Goal: Task Accomplishment & Management: Manage account settings

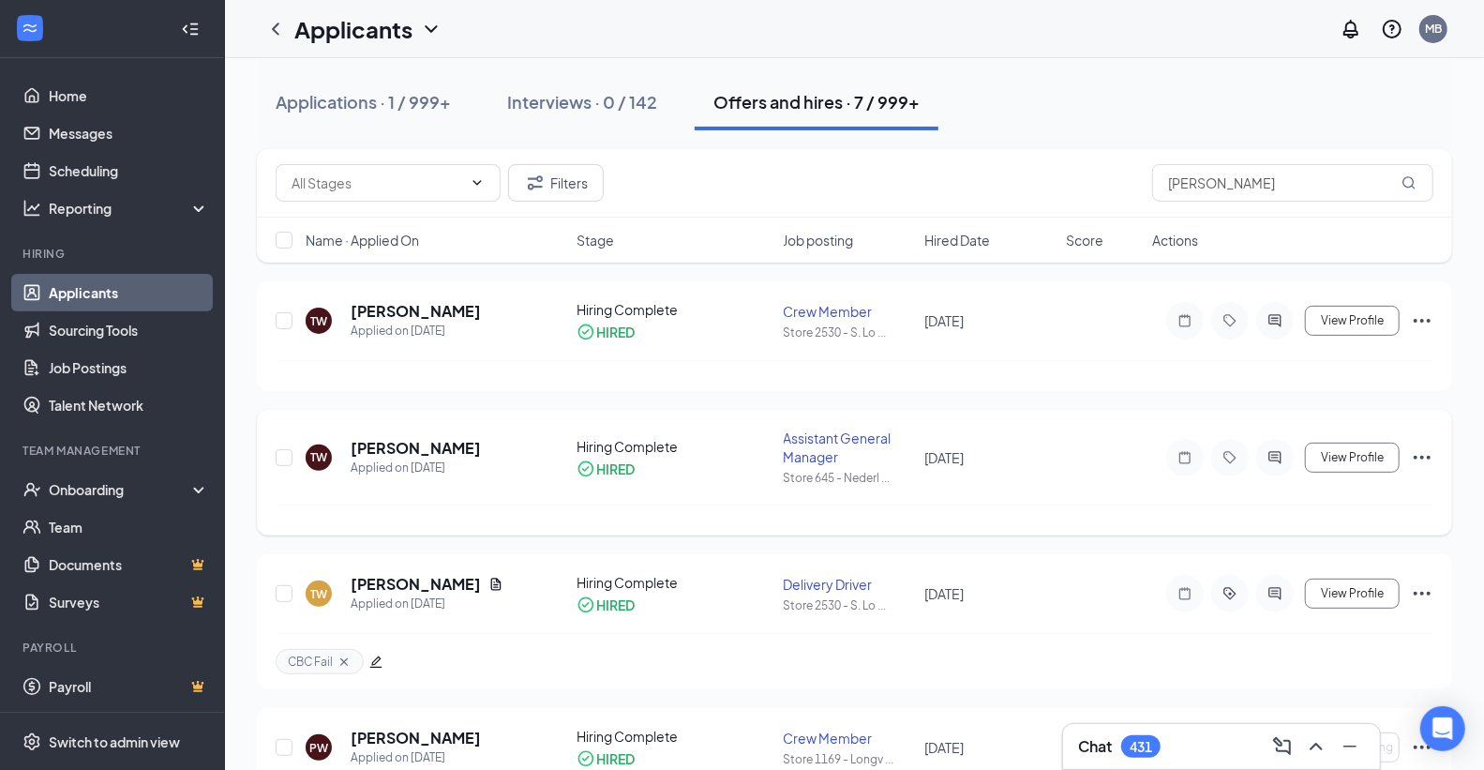
scroll to position [416, 0]
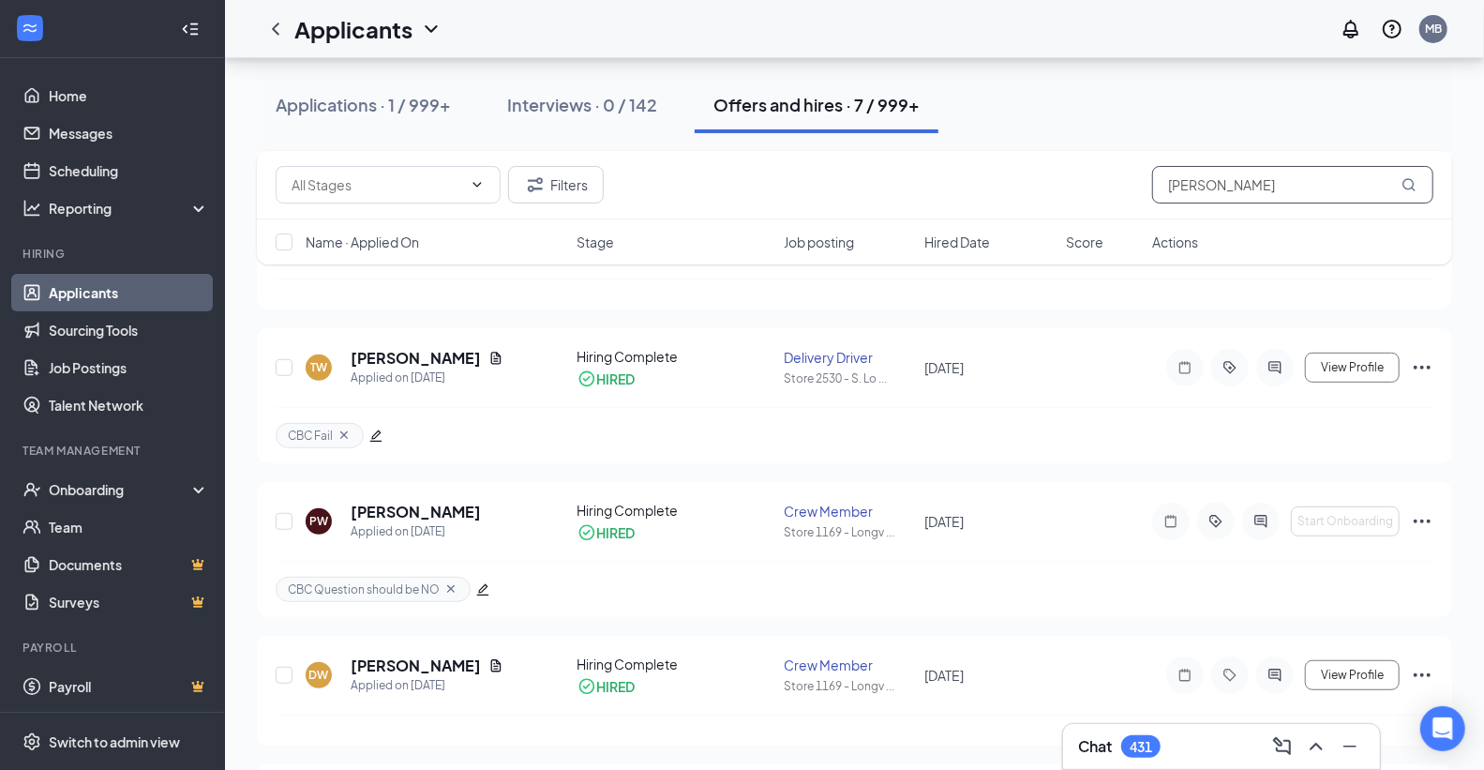
drag, startPoint x: 1227, startPoint y: 182, endPoint x: 610, endPoint y: 171, distance: 616.2
click at [635, 169] on div "Filters [PERSON_NAME]" at bounding box center [855, 185] width 1158 height 38
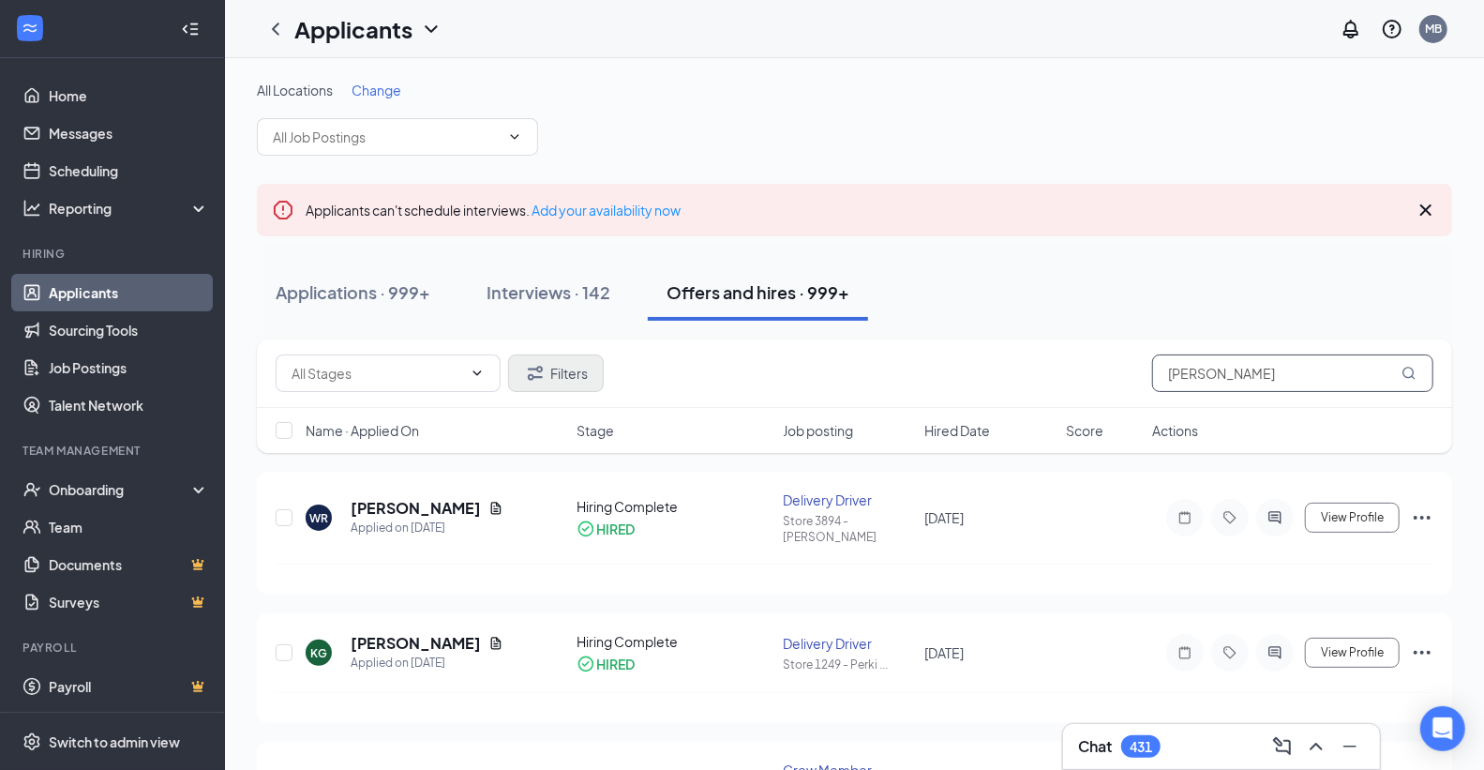
type input "[PERSON_NAME]"
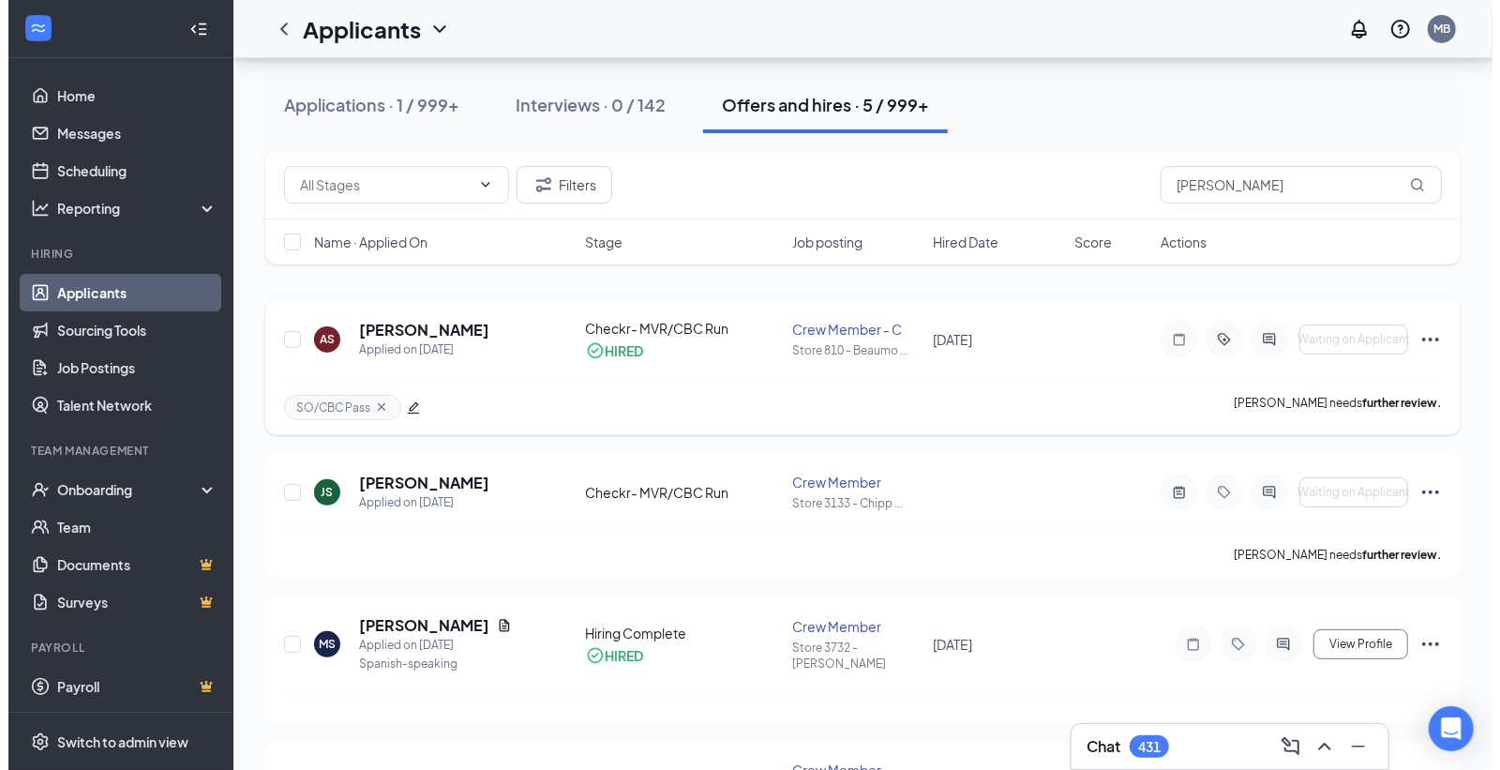
scroll to position [208, 0]
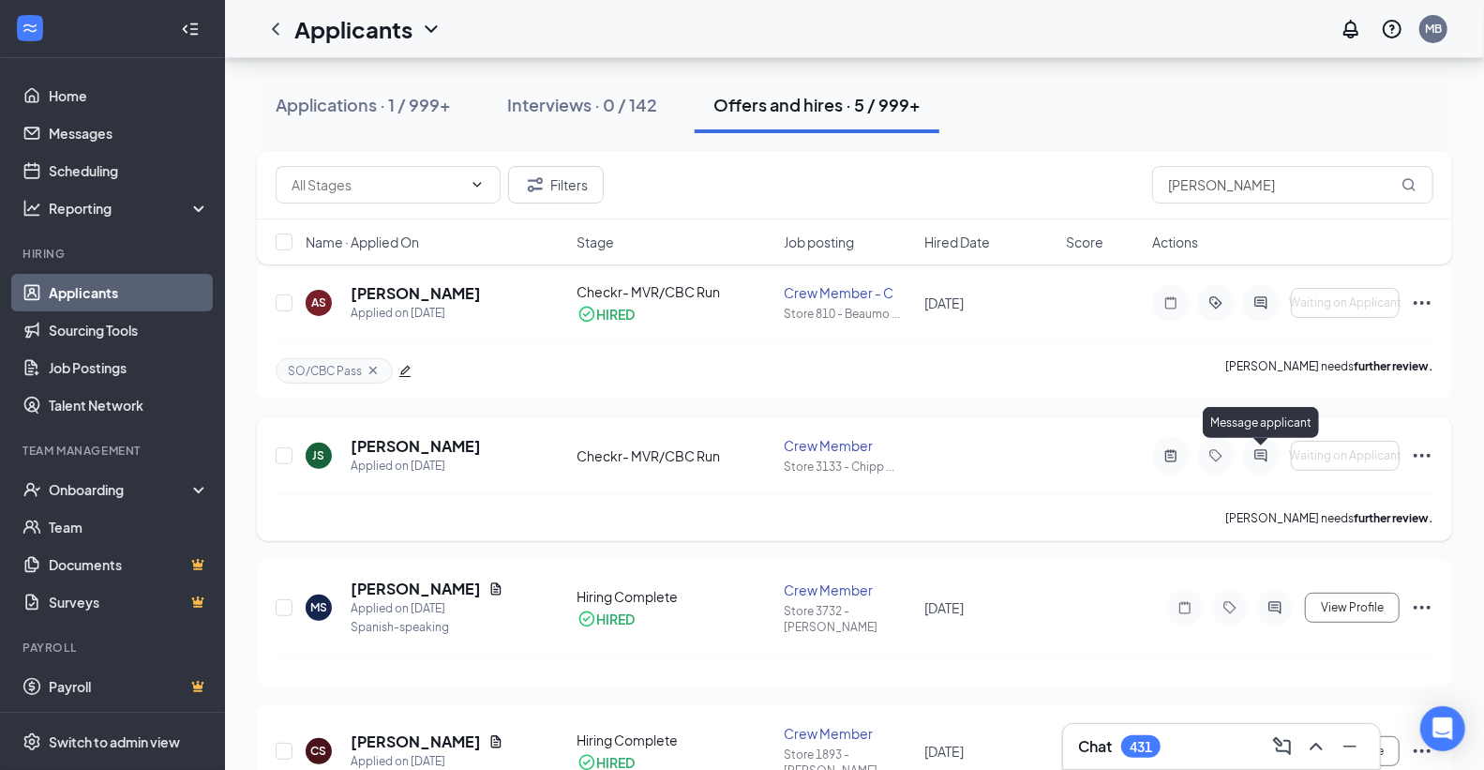
click at [1260, 453] on icon "ActiveChat" at bounding box center [1262, 455] width 12 height 12
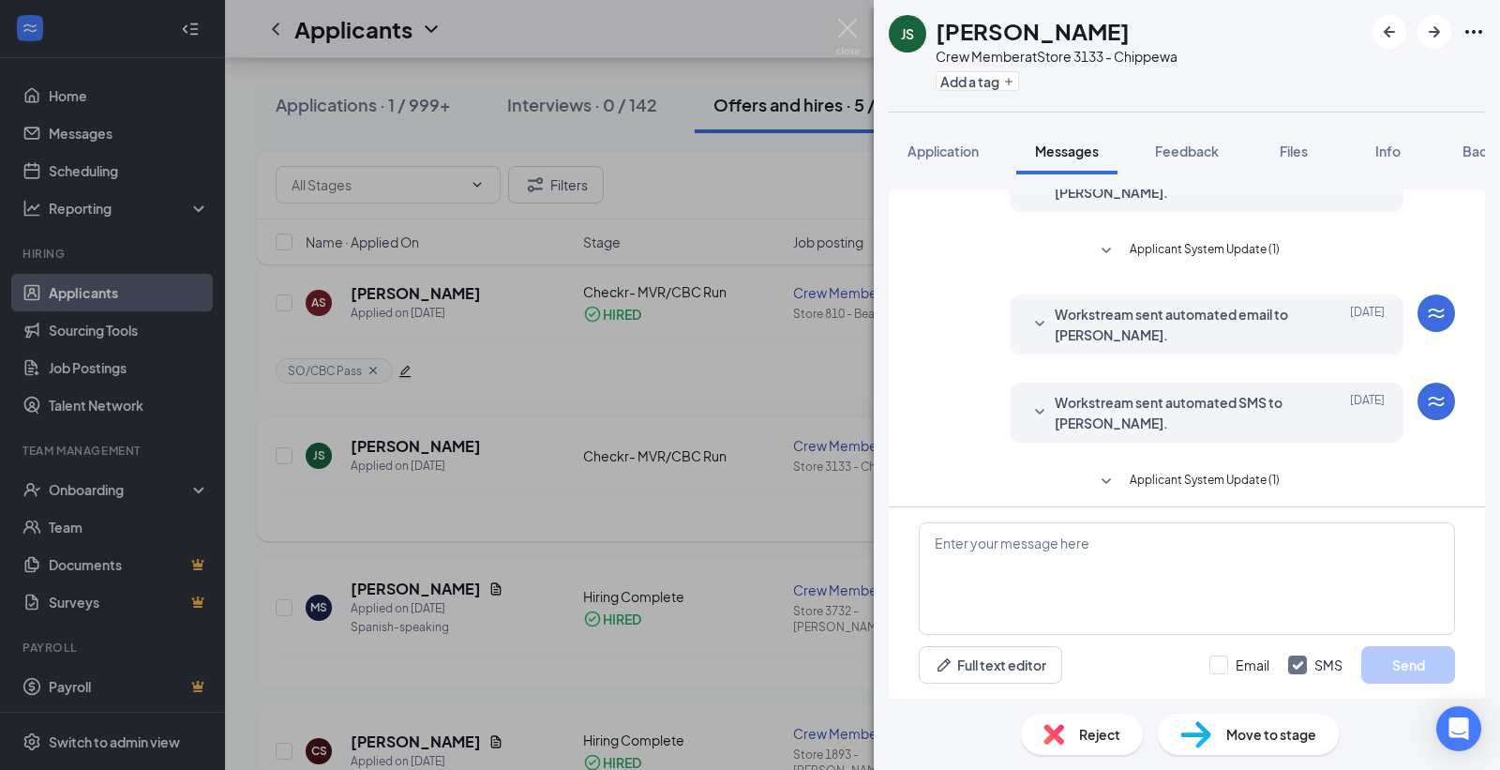
scroll to position [434, 0]
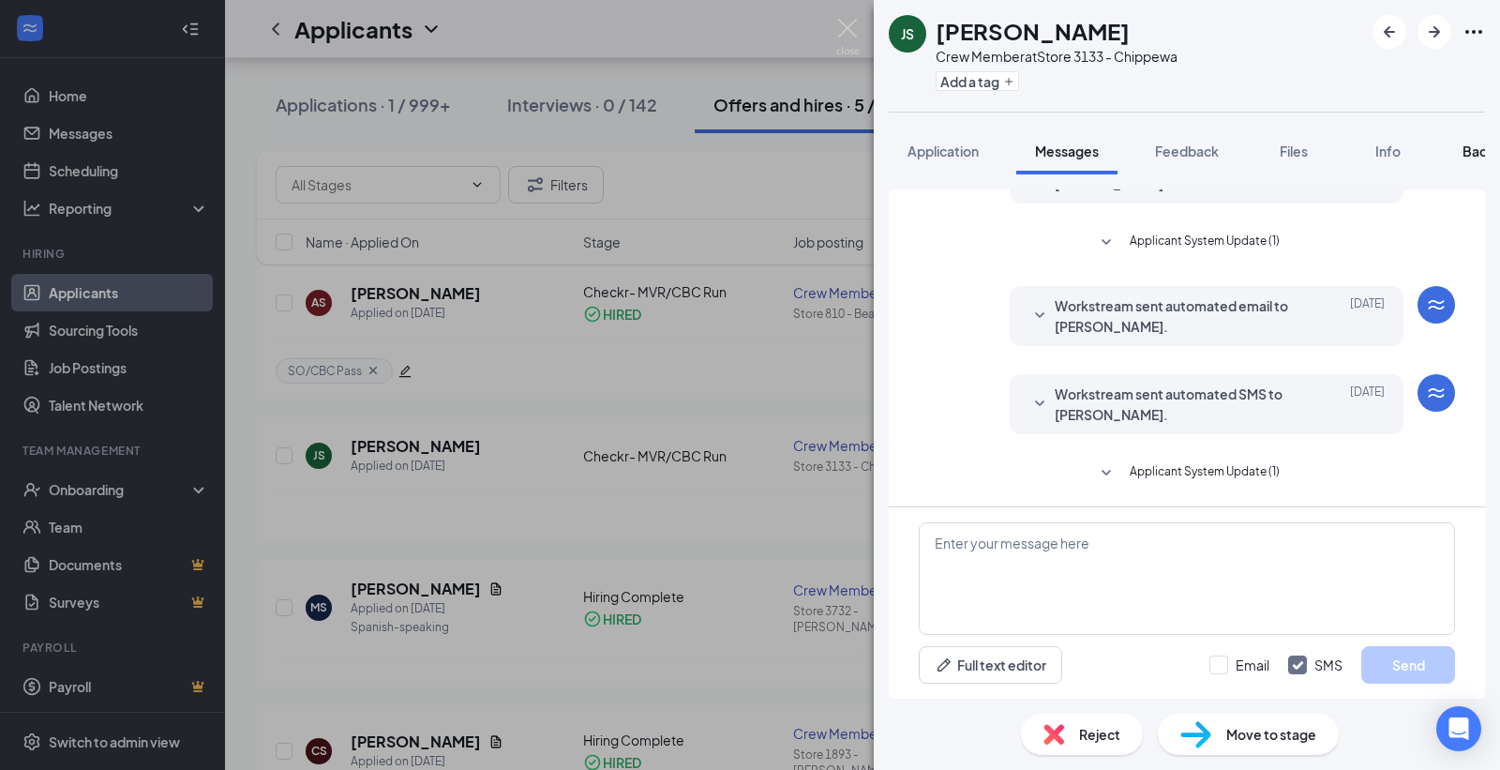
click at [1476, 155] on span "Background" at bounding box center [1501, 151] width 77 height 17
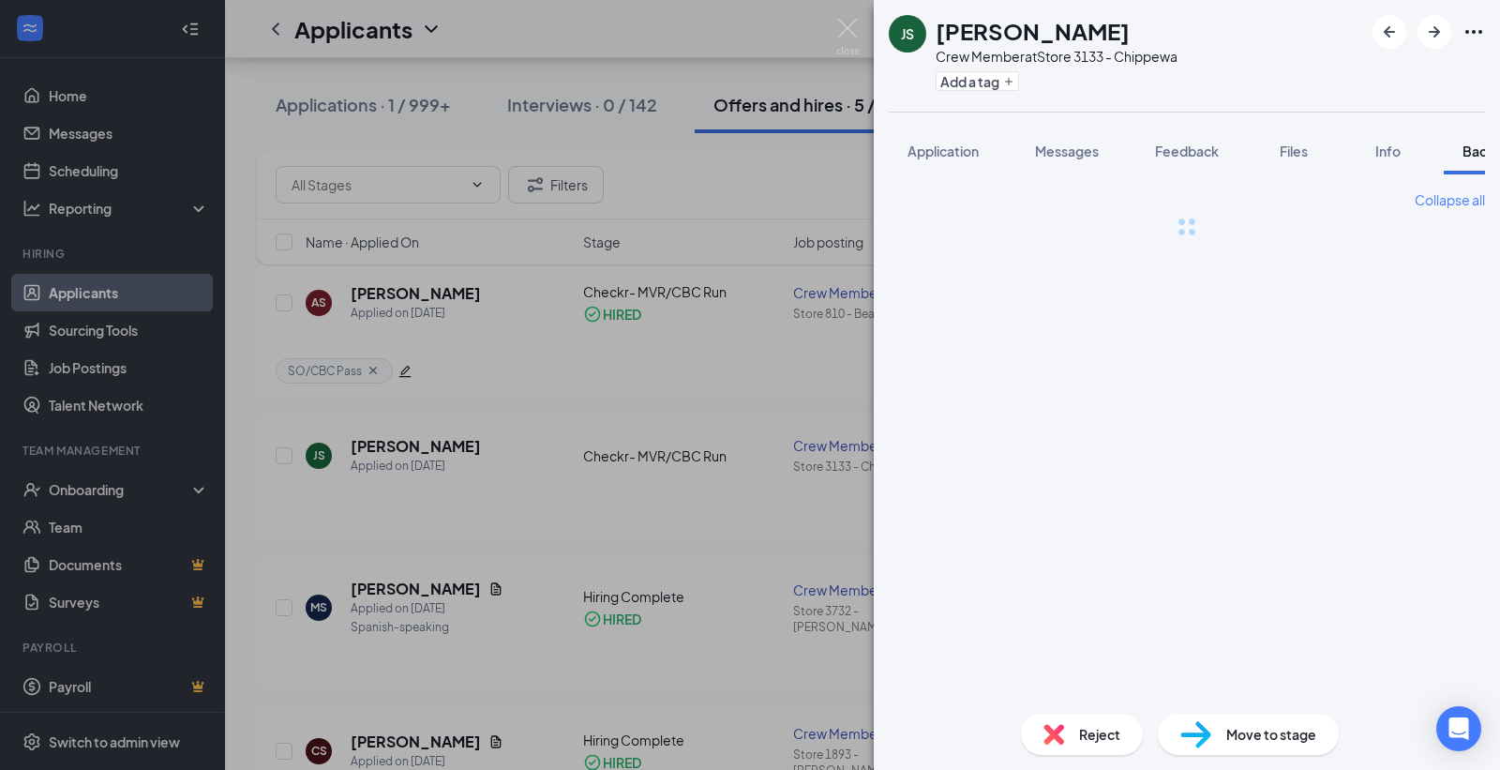
scroll to position [0, 77]
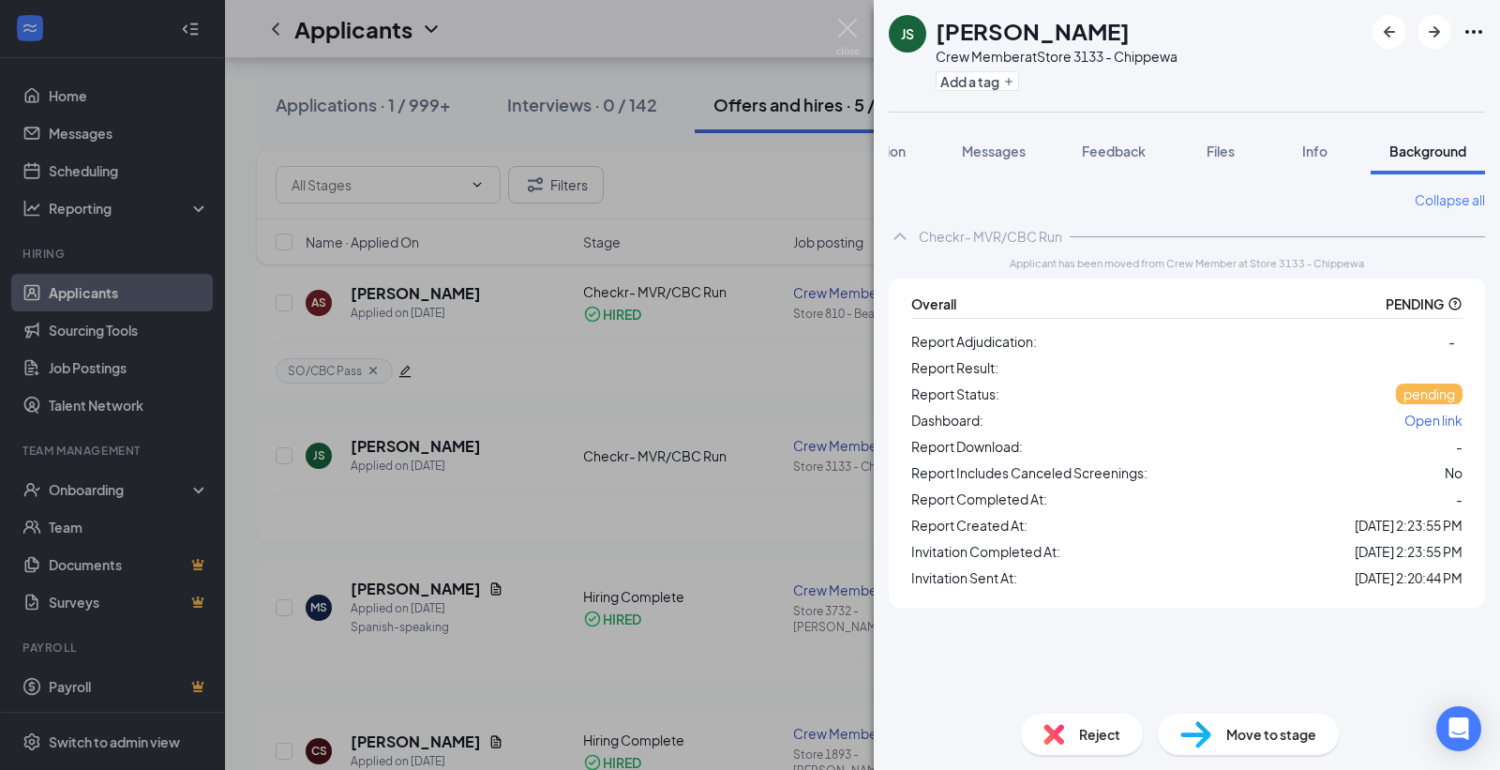
click at [1412, 422] on span "Open link" at bounding box center [1434, 420] width 58 height 17
click at [898, 155] on span "Application" at bounding box center [870, 151] width 71 height 17
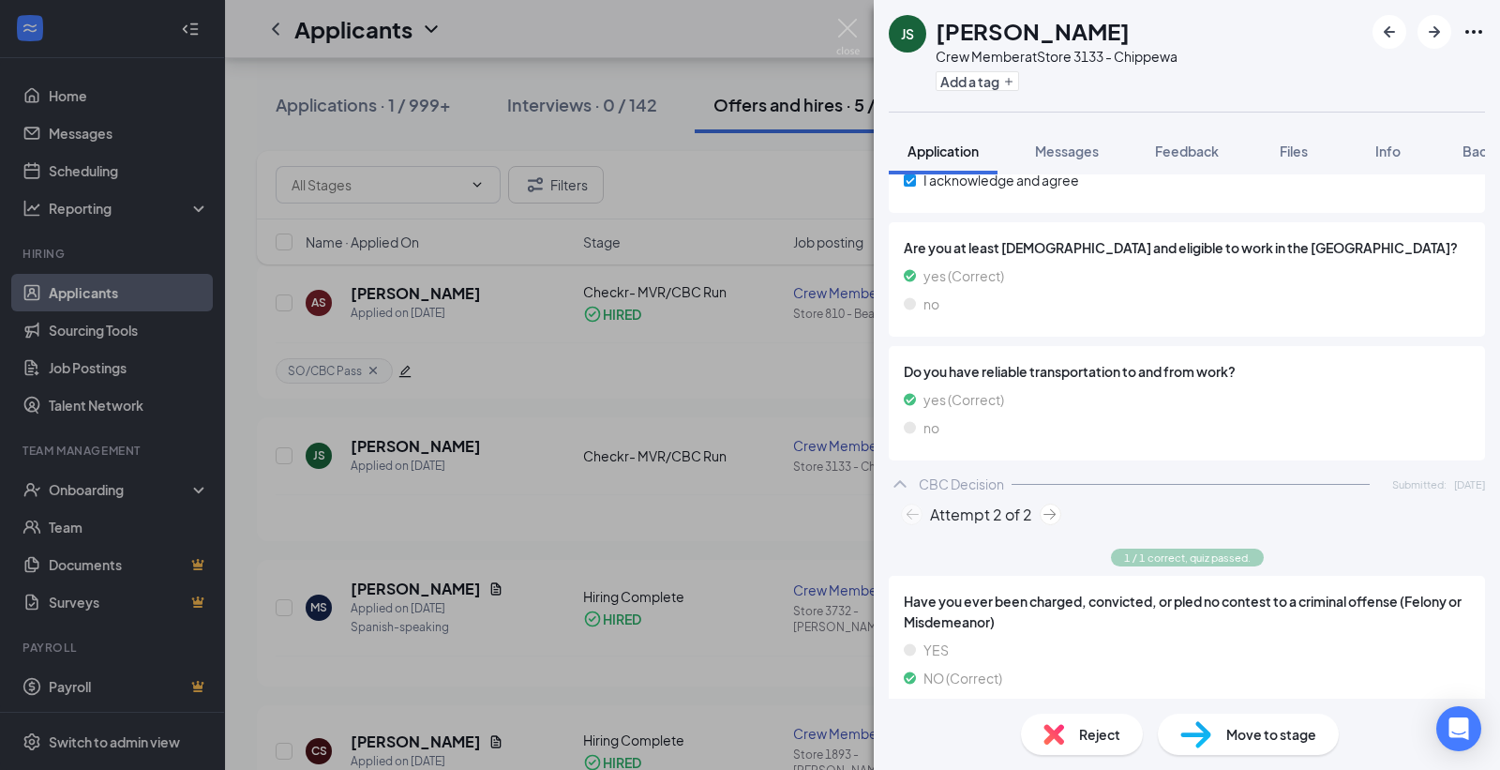
scroll to position [1014, 0]
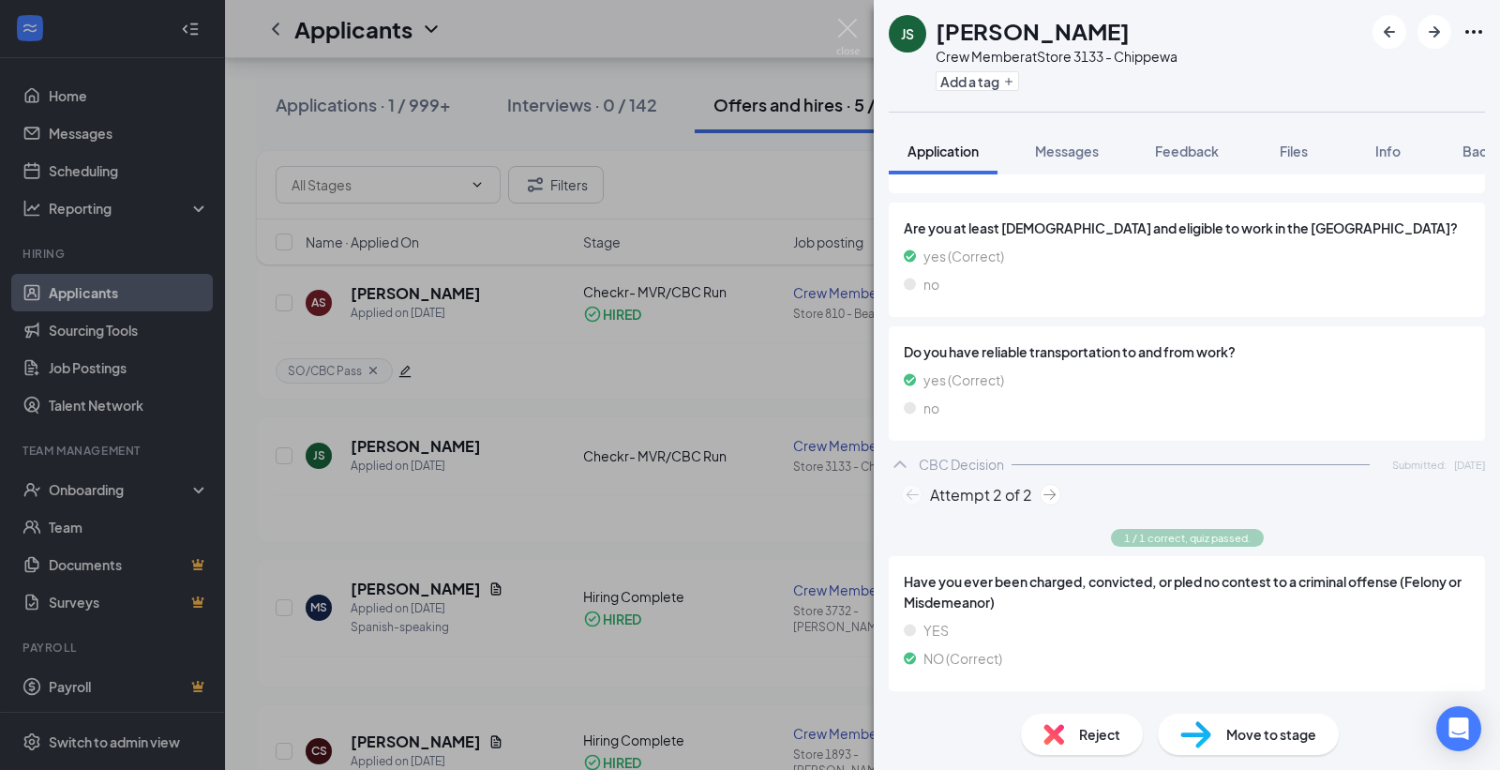
click at [913, 489] on img at bounding box center [912, 495] width 22 height 22
click at [1040, 489] on img at bounding box center [1051, 495] width 22 height 22
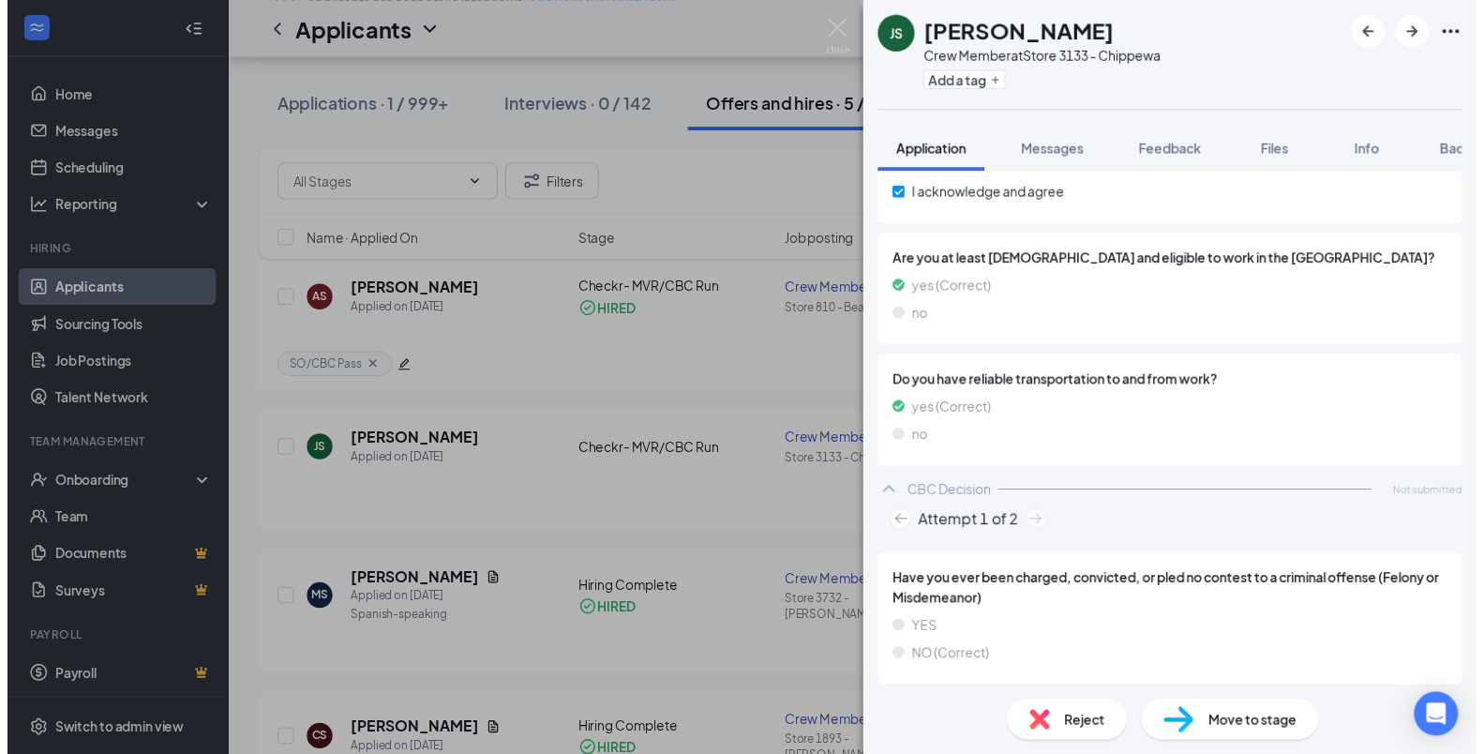
scroll to position [986, 0]
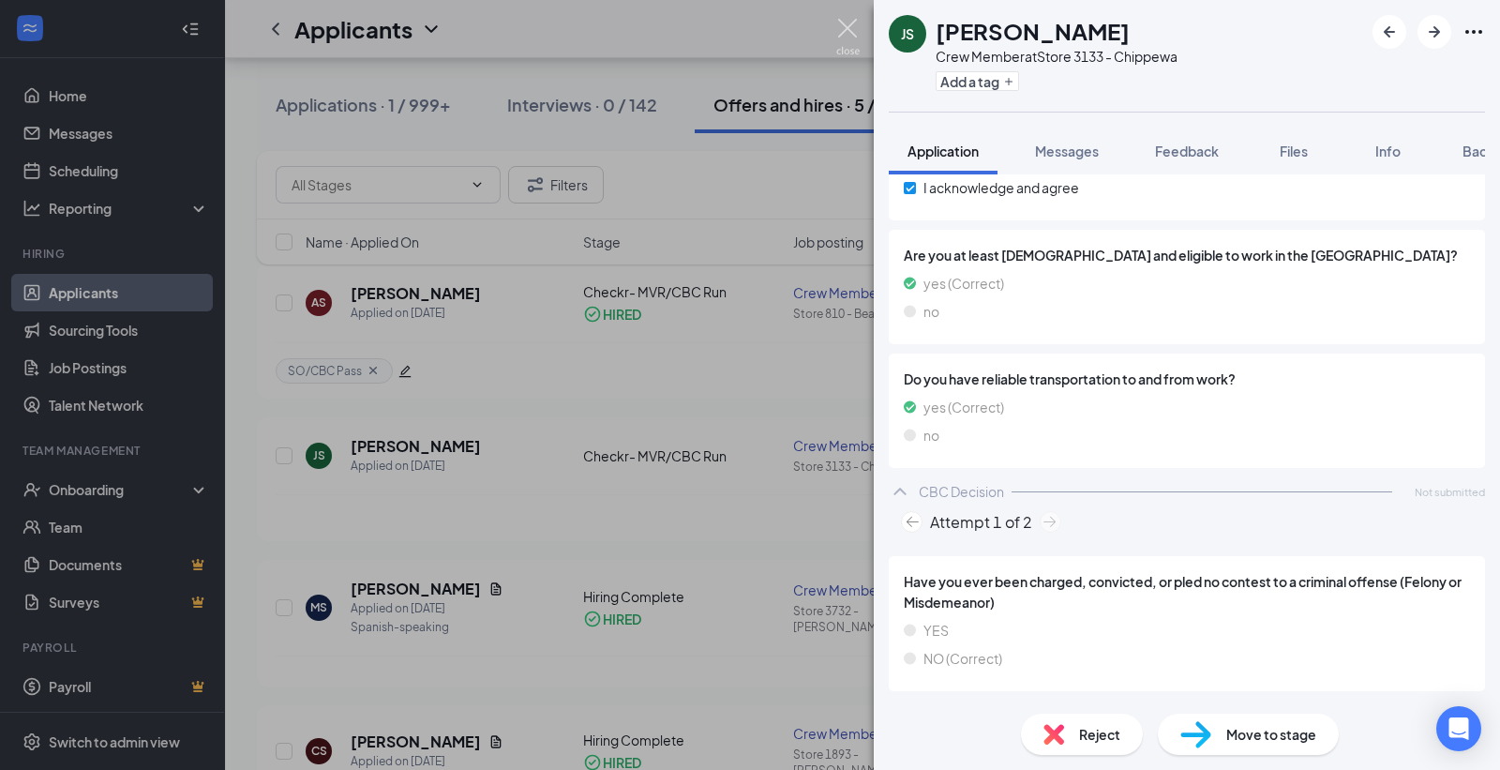
click at [844, 23] on img at bounding box center [847, 37] width 23 height 37
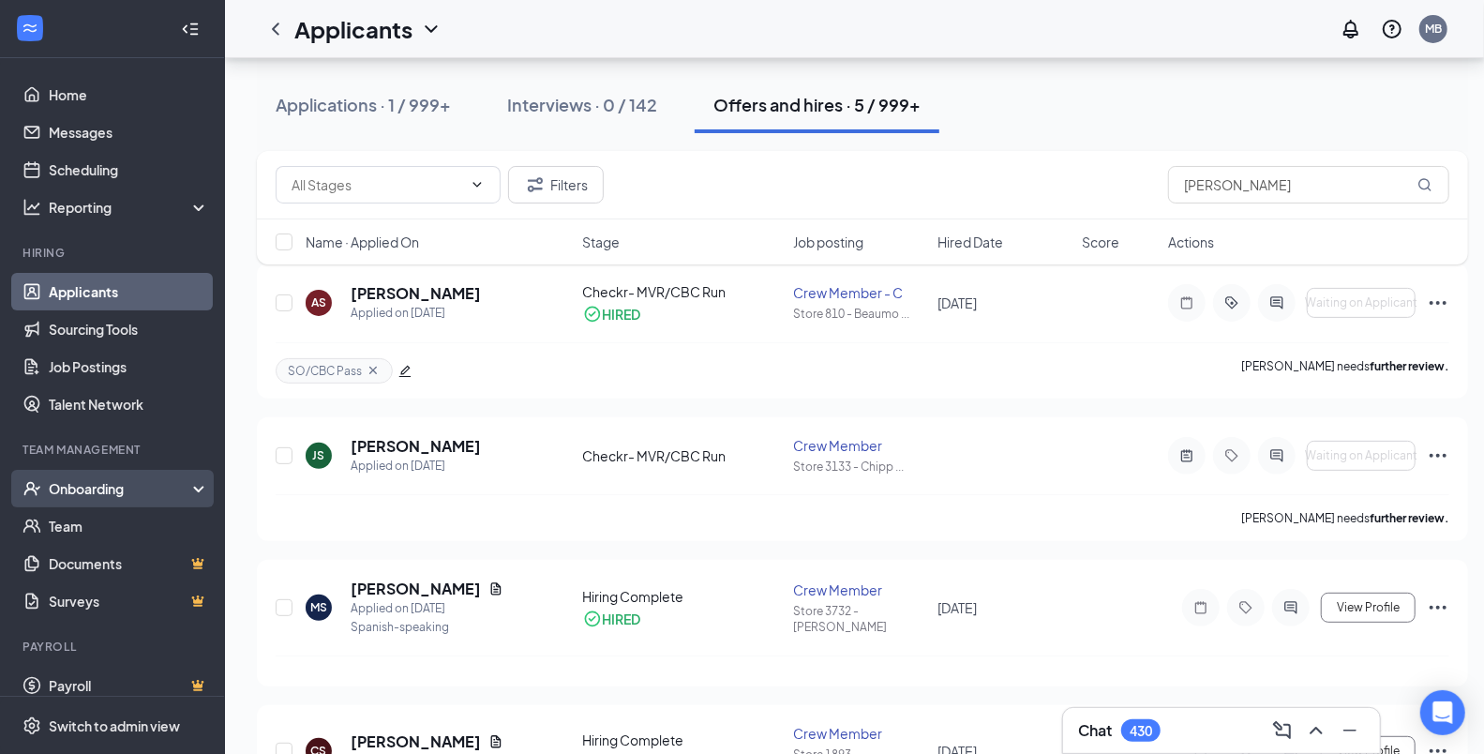
scroll to position [419, 0]
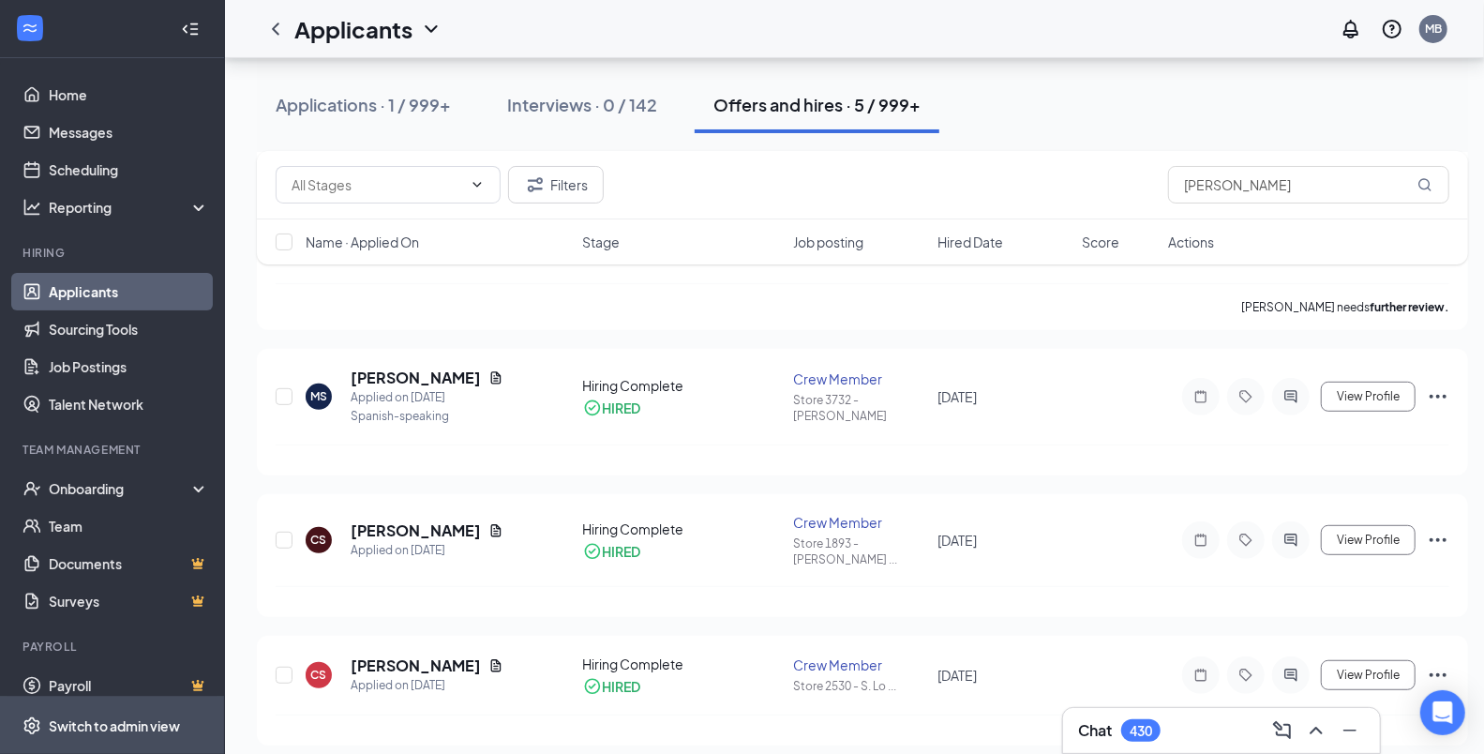
click at [134, 718] on div "Switch to admin view" at bounding box center [114, 725] width 131 height 19
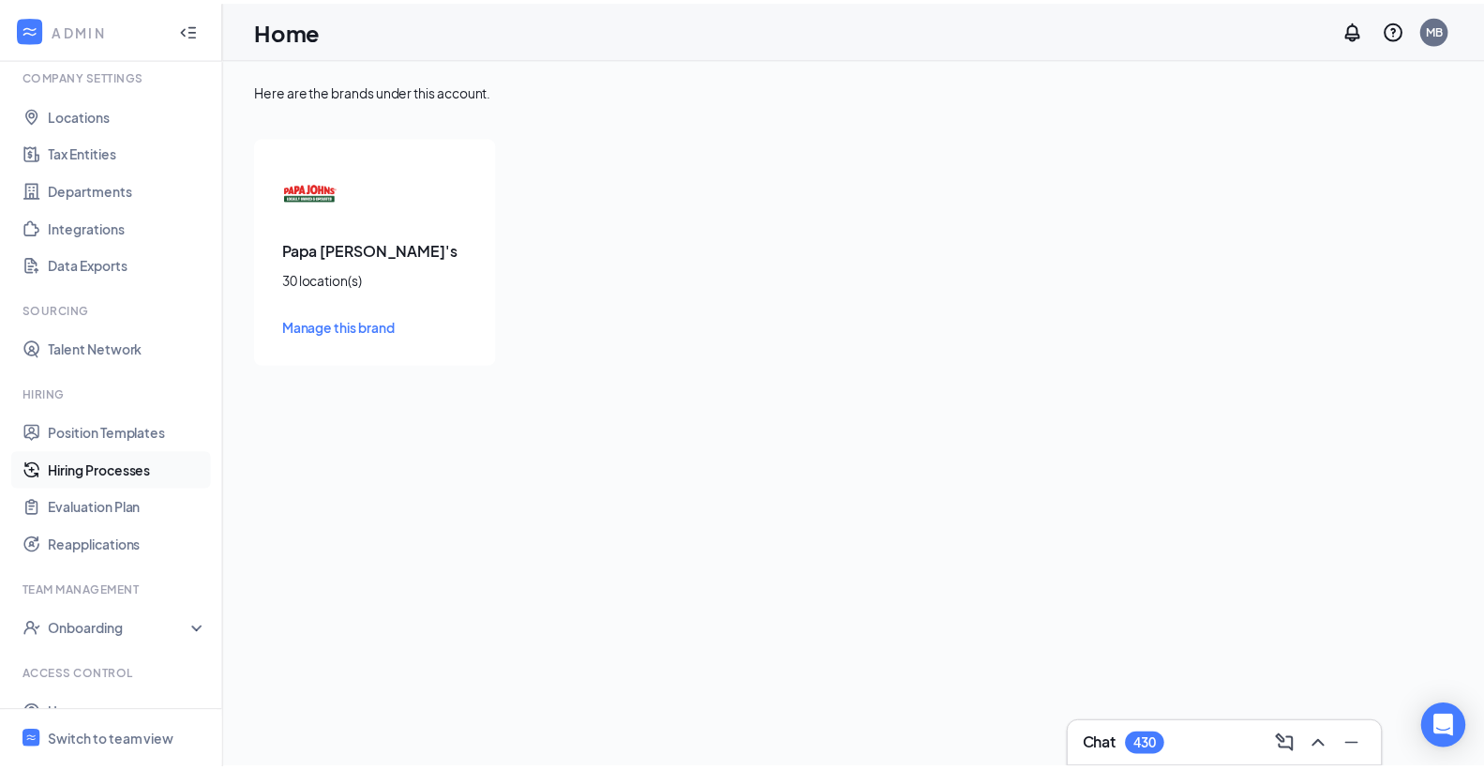
scroll to position [132, 0]
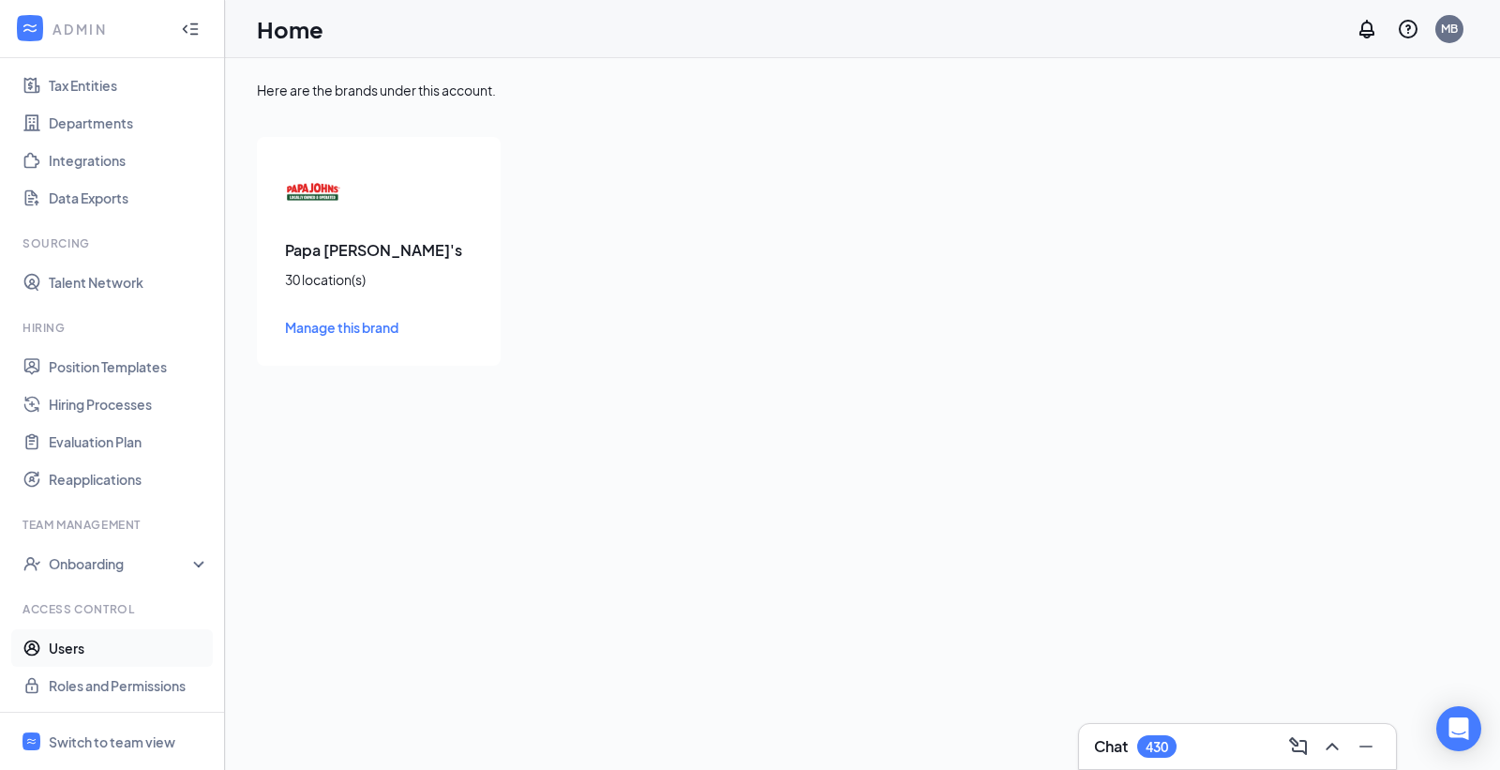
click at [68, 642] on link "Users" at bounding box center [129, 648] width 160 height 38
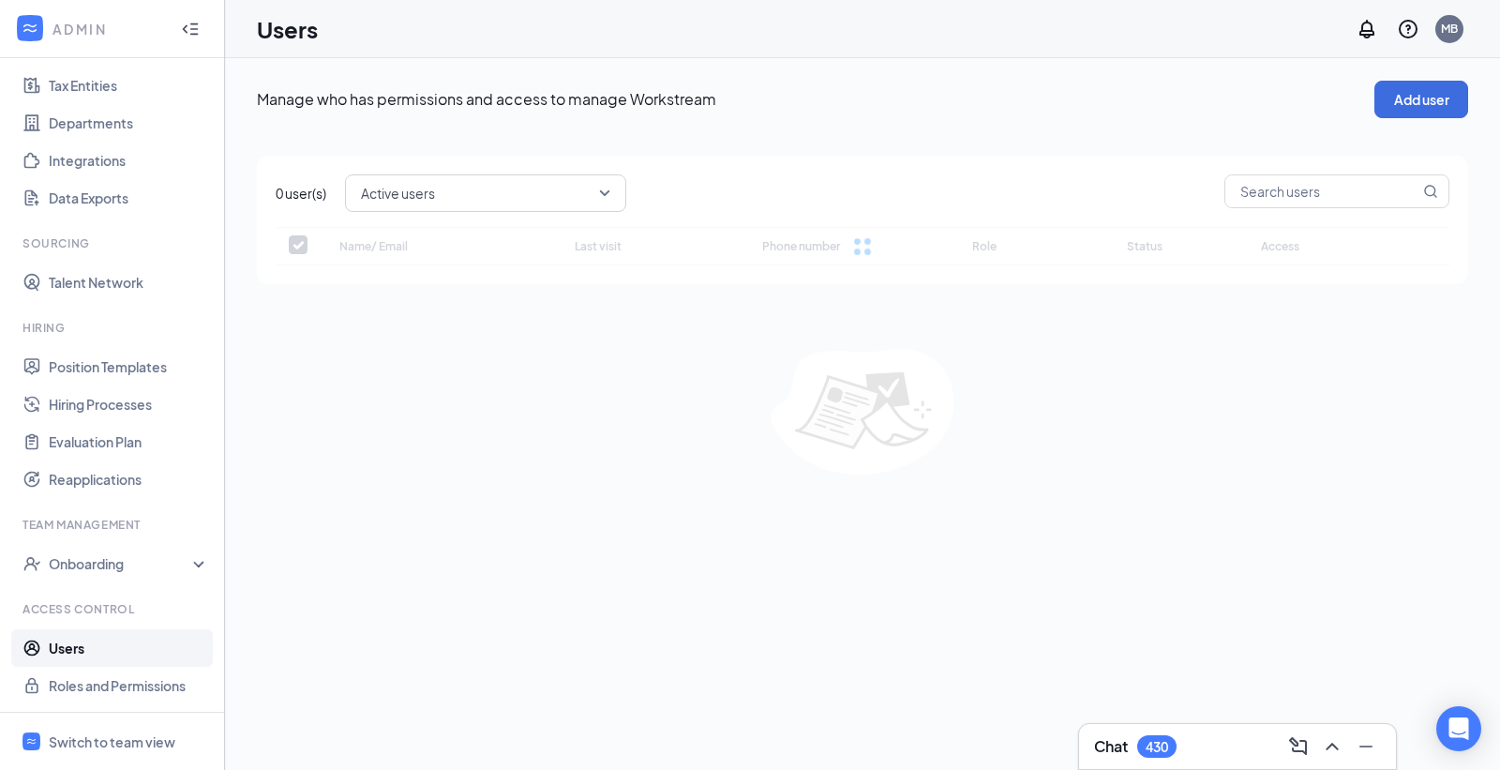
checkbox input "false"
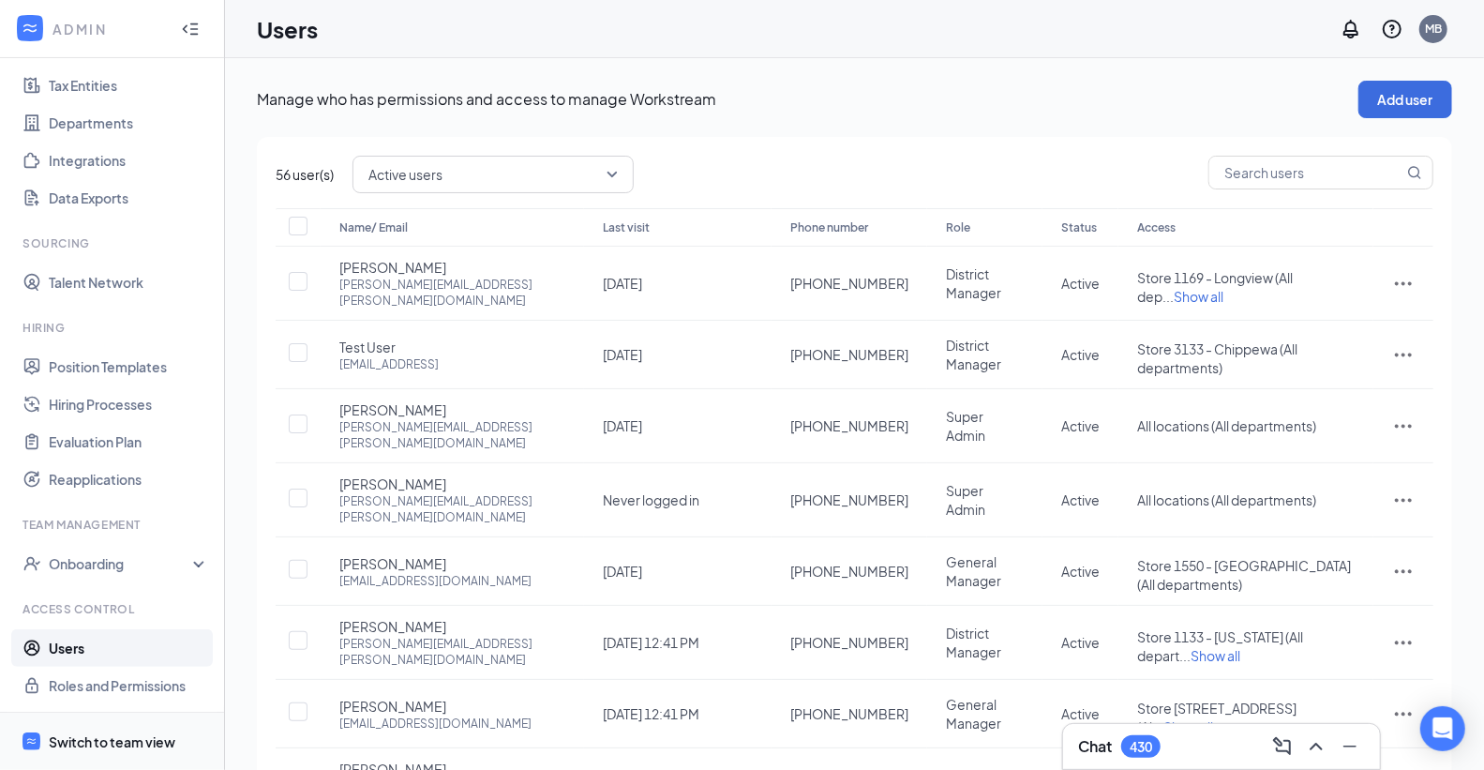
click at [145, 735] on div "Switch to team view" at bounding box center [112, 741] width 127 height 19
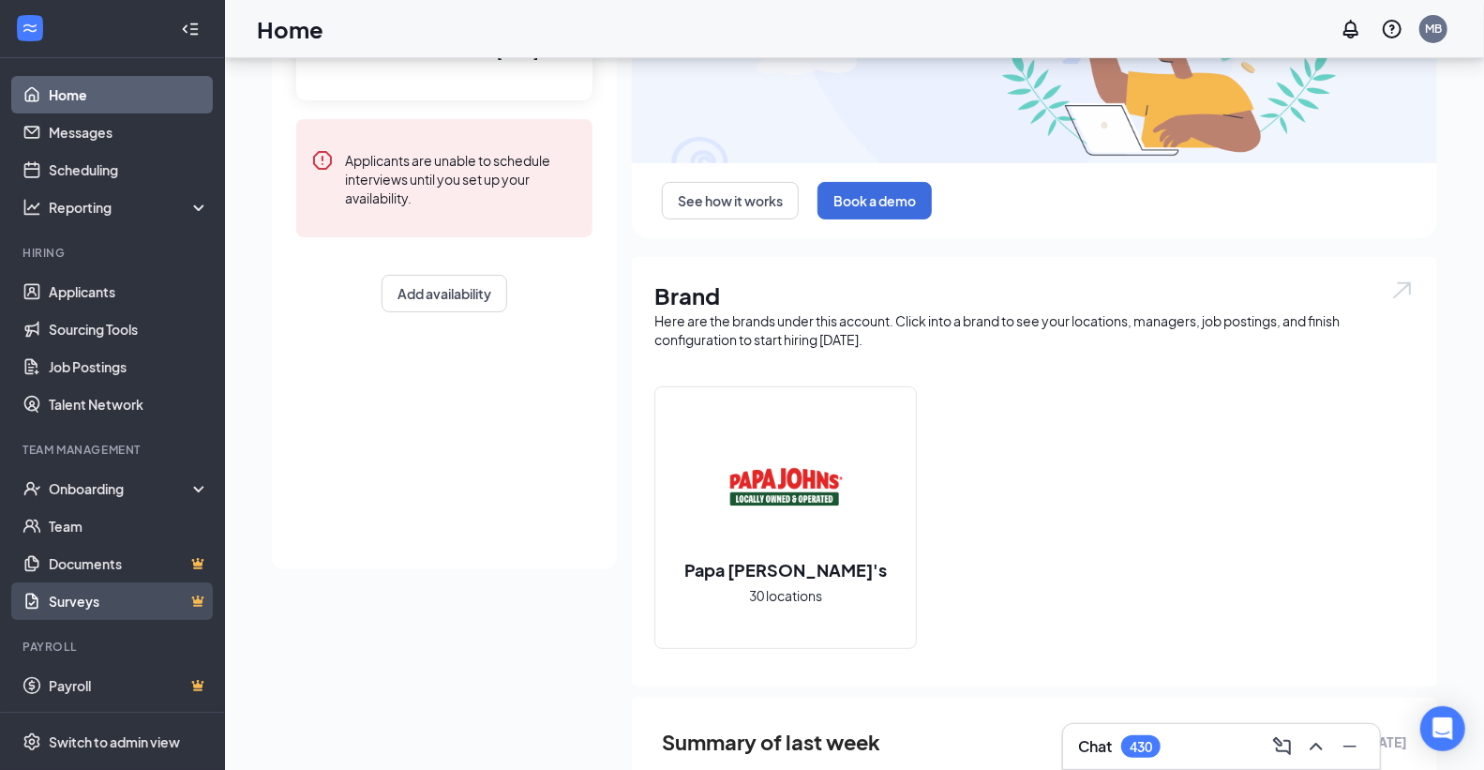
scroll to position [416, 0]
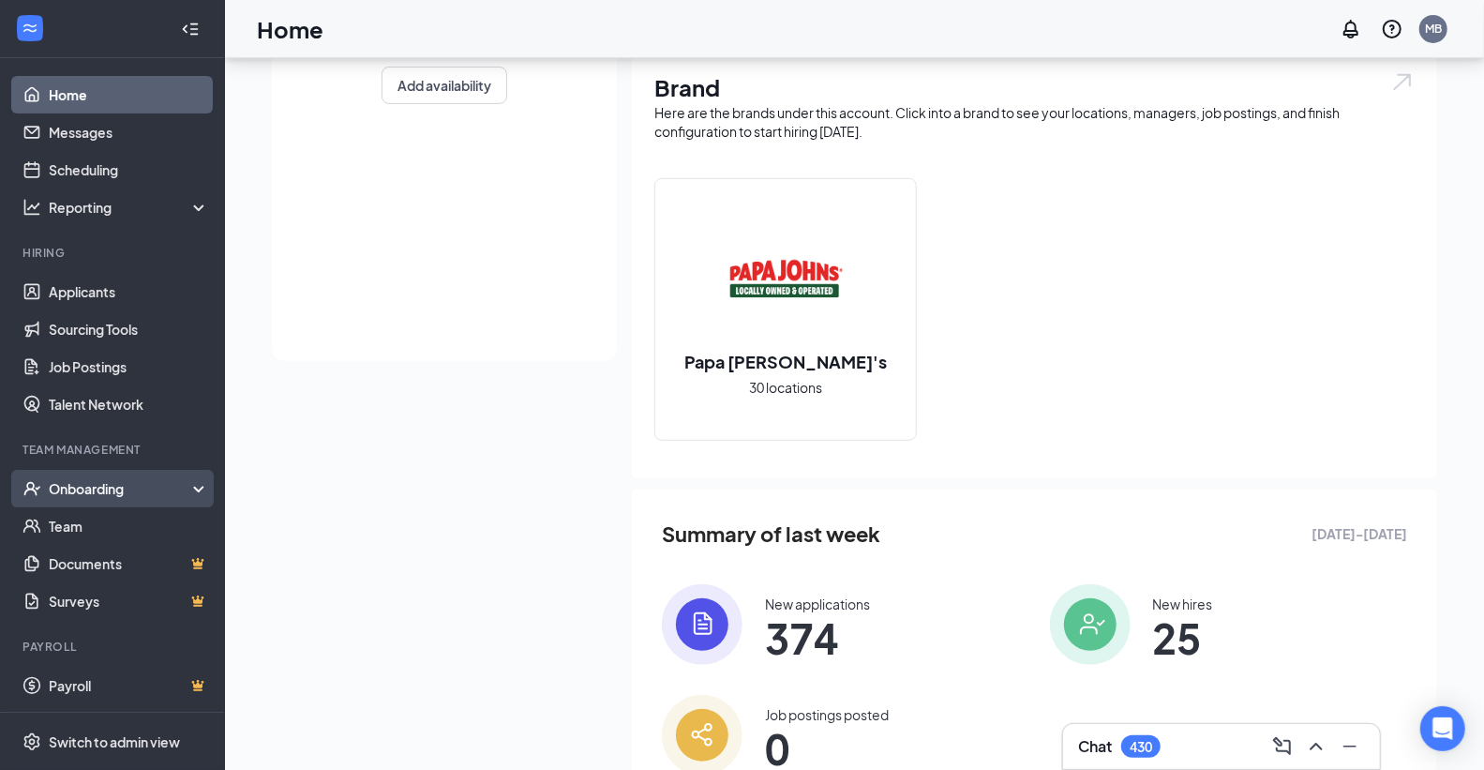
click at [105, 485] on div "Onboarding" at bounding box center [121, 488] width 144 height 19
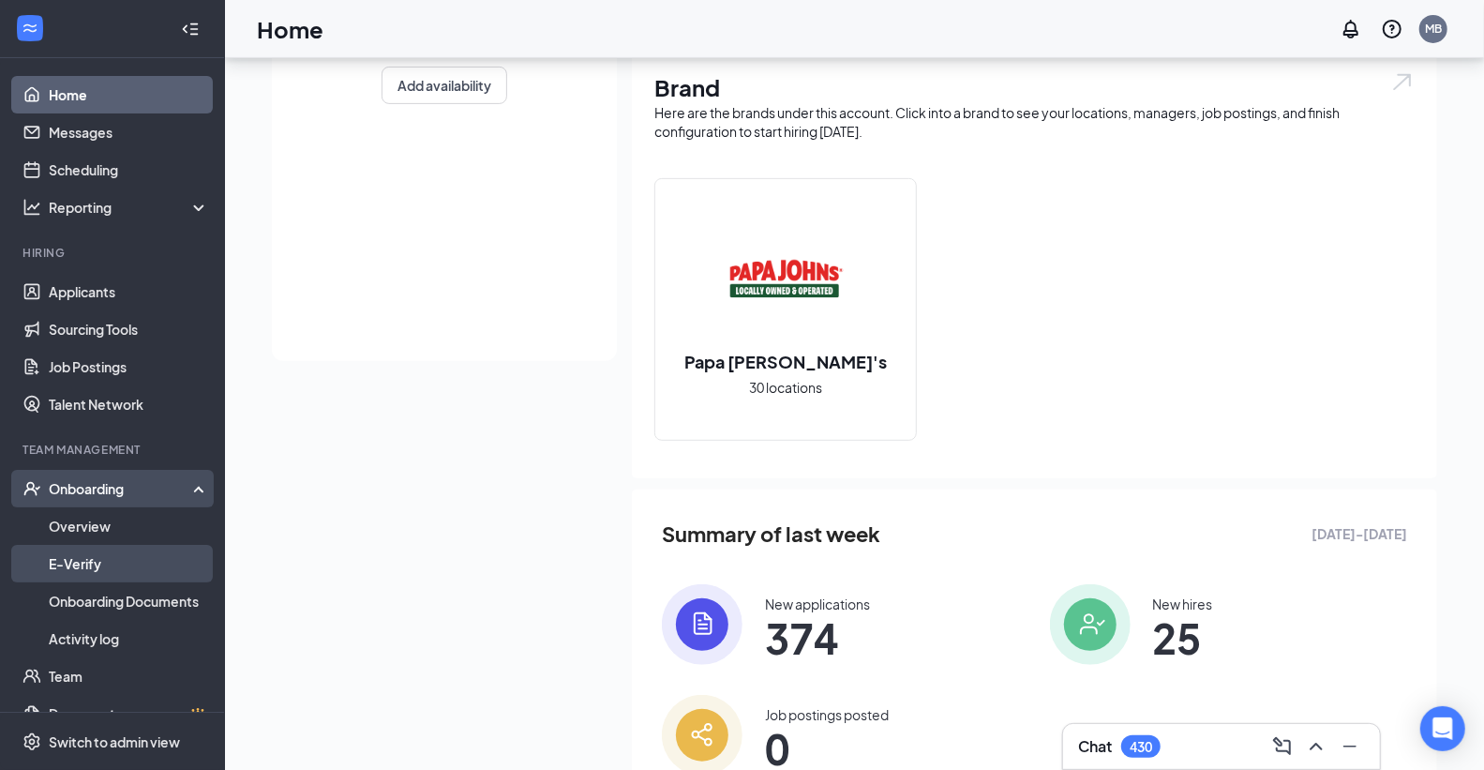
click at [80, 563] on link "E-Verify" at bounding box center [129, 564] width 160 height 38
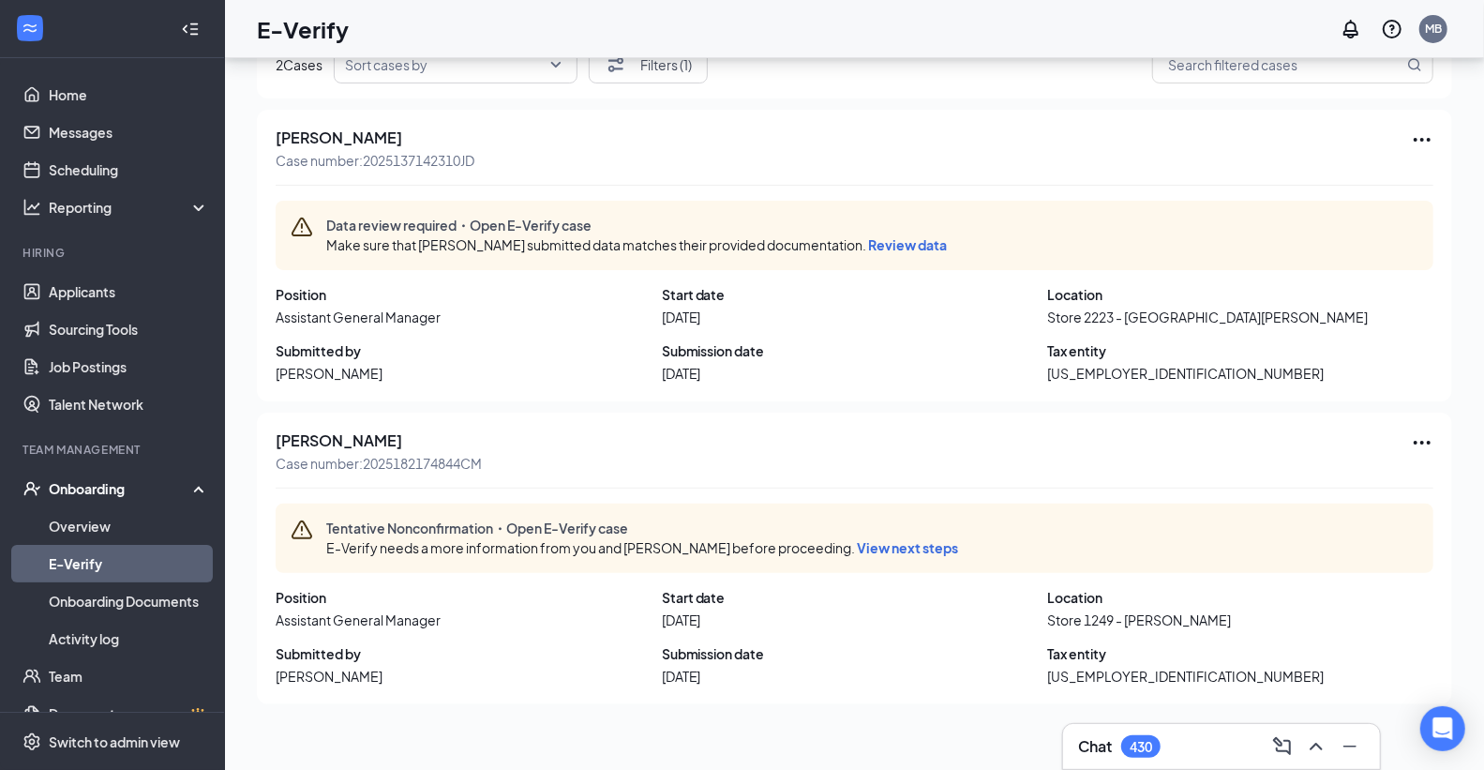
scroll to position [84, 0]
click at [919, 544] on span "View next steps" at bounding box center [907, 545] width 101 height 17
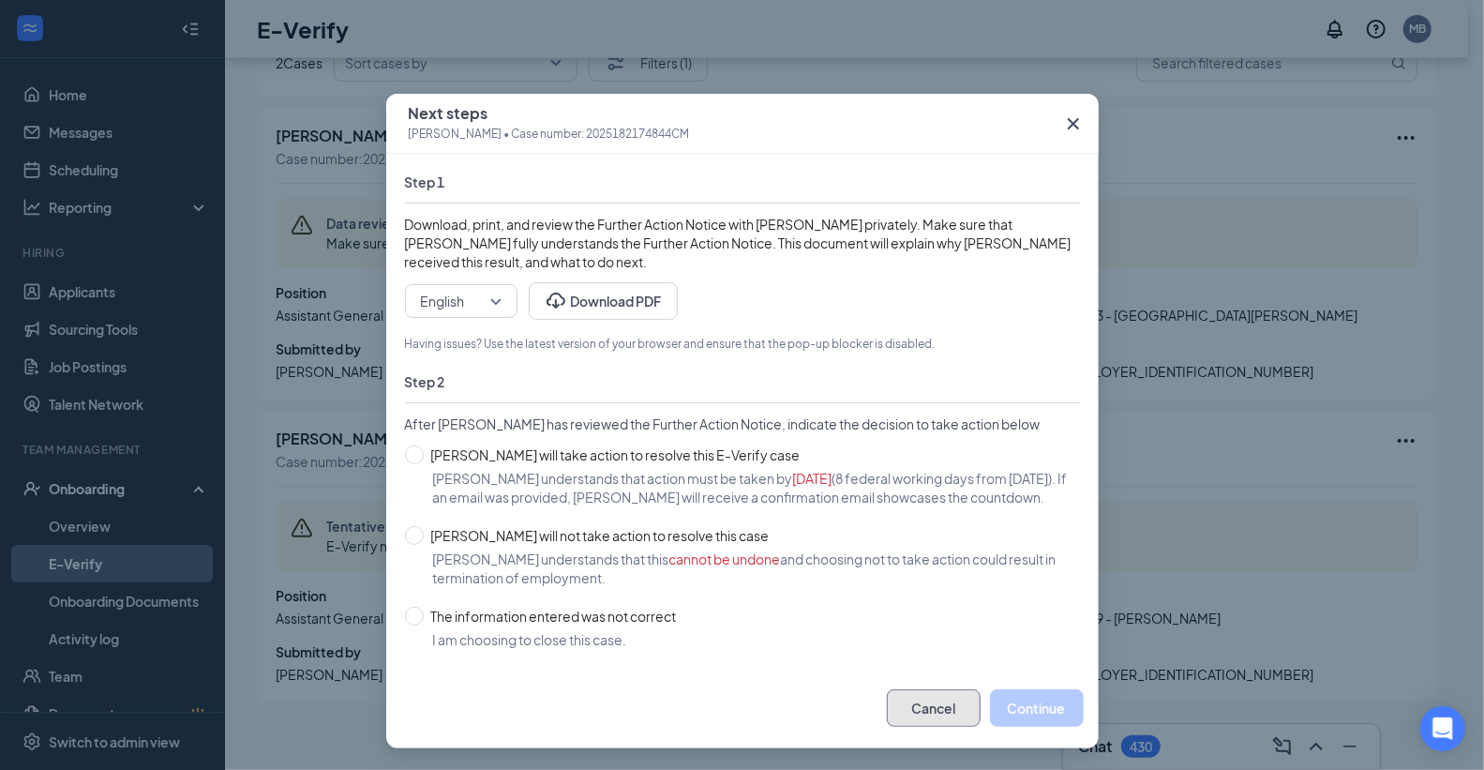
click at [945, 725] on button "Cancel" at bounding box center [934, 708] width 94 height 38
